Goal: Check status: Check status

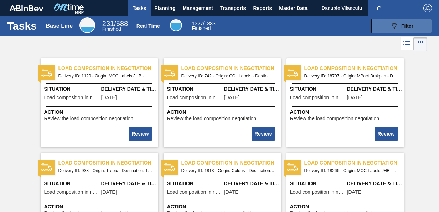
click at [401, 23] on span "Filter" at bounding box center [407, 26] width 12 height 6
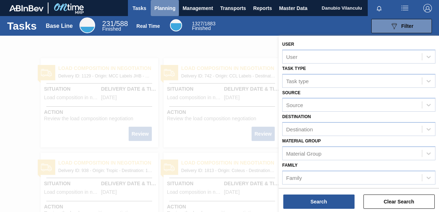
click at [158, 6] on span "Planning" at bounding box center [164, 8] width 21 height 9
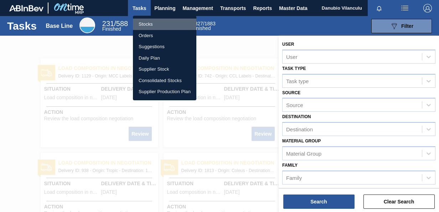
click at [152, 20] on li "Stocks" at bounding box center [164, 24] width 63 height 11
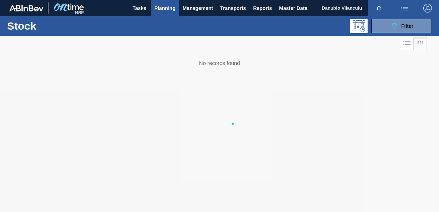
click at [152, 0] on body "Tasks Planning Management Transports Reports Master Data Danubio Vilanculu Mark…" at bounding box center [219, 0] width 439 height 0
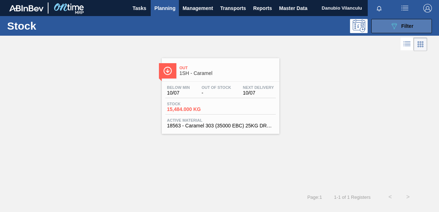
click at [391, 21] on button "089F7B8B-B2A5-4AFE-B5C0-19BA573D28AC Filter" at bounding box center [401, 26] width 61 height 14
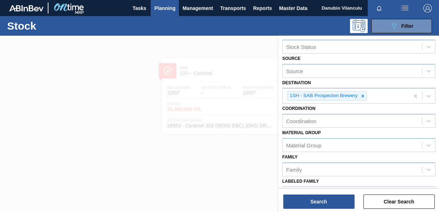
scroll to position [10, 0]
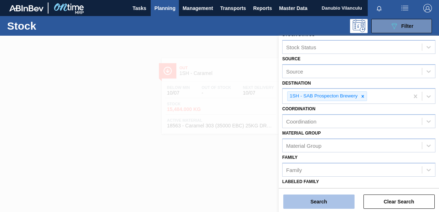
click at [324, 200] on button "Search" at bounding box center [318, 201] width 71 height 14
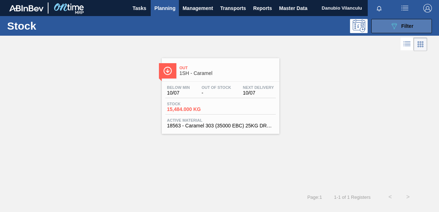
click at [392, 27] on icon "089F7B8B-B2A5-4AFE-B5C0-19BA573D28AC" at bounding box center [394, 26] width 9 height 9
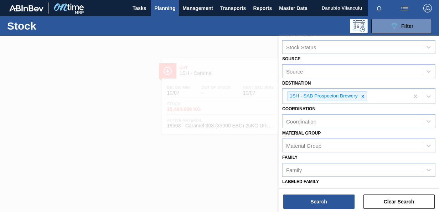
click at [194, 56] on div at bounding box center [219, 142] width 439 height 212
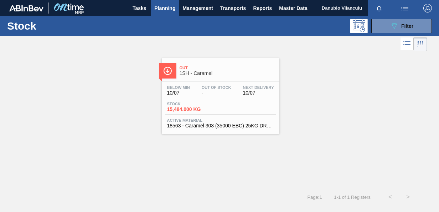
click at [212, 101] on span "Stock" at bounding box center [192, 103] width 50 height 4
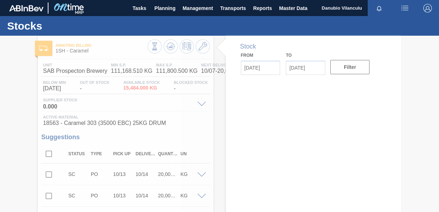
type input "[DATE]"
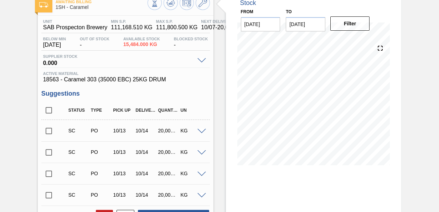
scroll to position [41, 0]
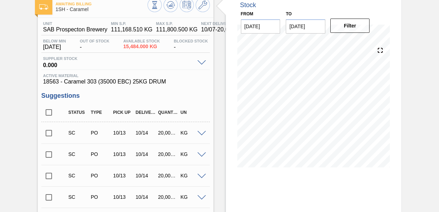
drag, startPoint x: 436, startPoint y: 55, endPoint x: 438, endPoint y: 48, distance: 7.8
click at [438, 48] on main "Tasks Planning Management Transports Reports Master Data Danubio Vilanculu Mark…" at bounding box center [219, 106] width 439 height 212
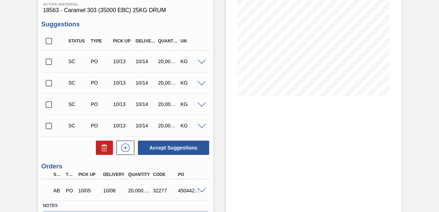
scroll to position [71, 0]
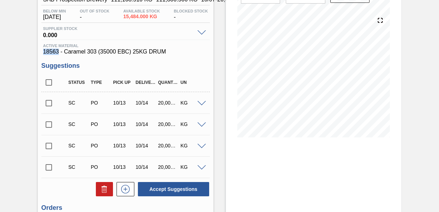
drag, startPoint x: 59, startPoint y: 53, endPoint x: 37, endPoint y: 54, distance: 22.5
click at [37, 54] on div "Awaiting Billing 1SH - Caramel Unit SAB Prospecton Brewery MIN S.P. 111,168.510…" at bounding box center [219, 131] width 439 height 335
copy span "18563"
